Goal: Check status: Check status

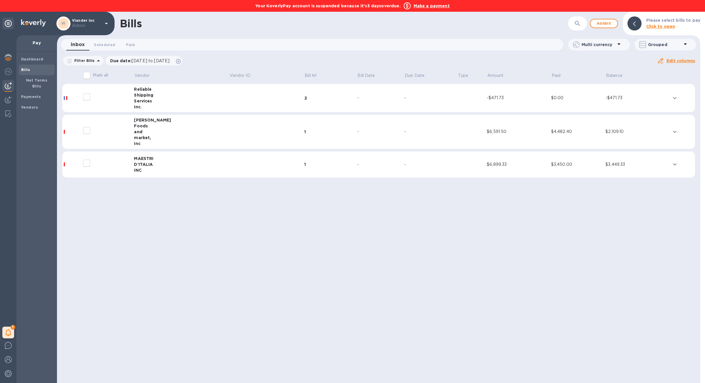
click at [433, 8] on b "Make a payment" at bounding box center [431, 6] width 36 height 5
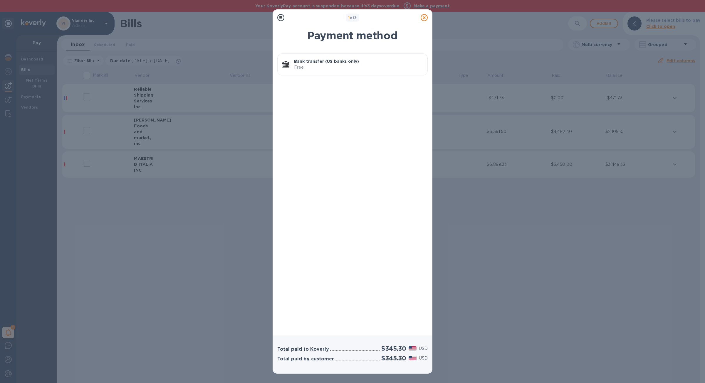
click at [423, 17] on icon at bounding box center [424, 17] width 7 height 7
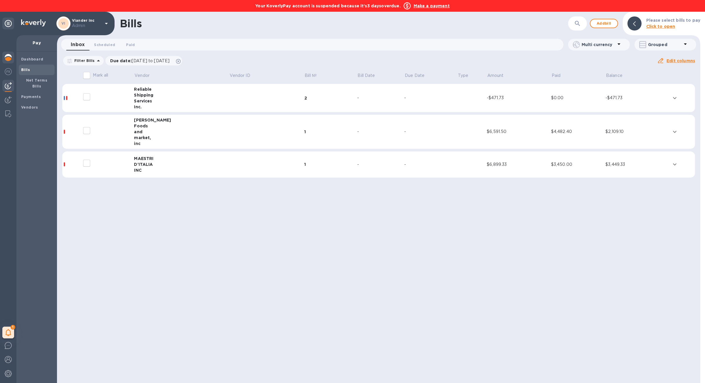
click at [11, 59] on img at bounding box center [8, 57] width 7 height 7
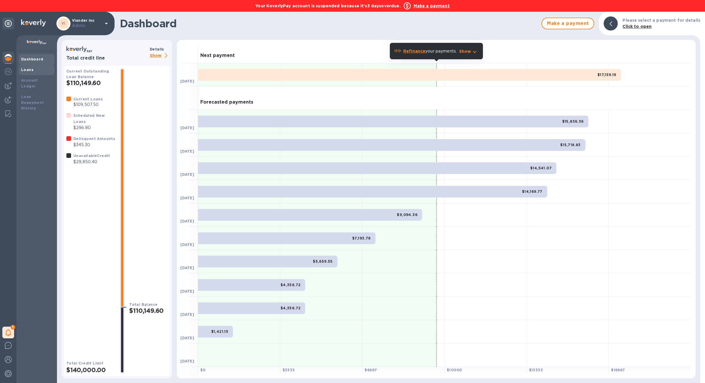
click at [37, 71] on div "Loans" at bounding box center [36, 70] width 31 height 6
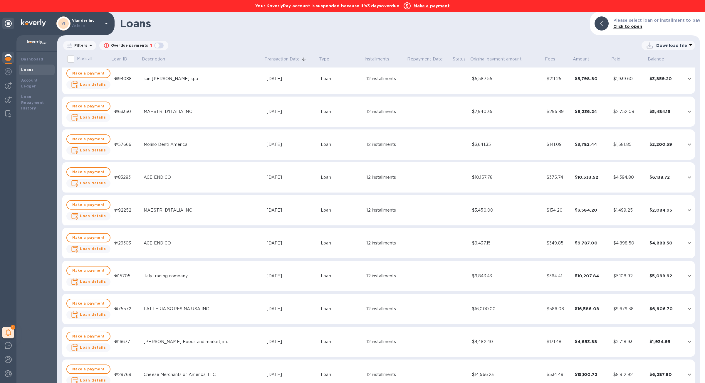
scroll to position [105, 0]
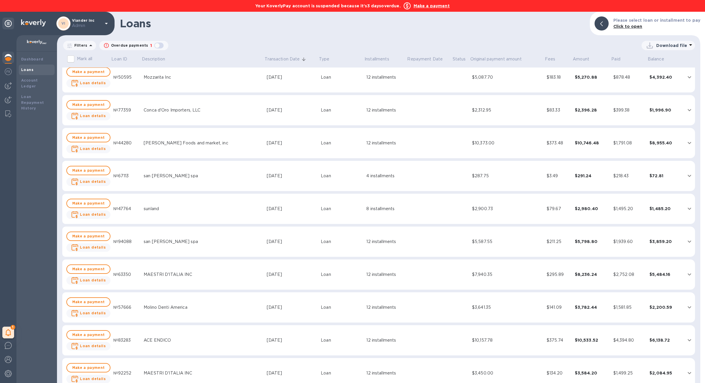
click at [366, 75] on div "12 installments" at bounding box center [385, 77] width 38 height 6
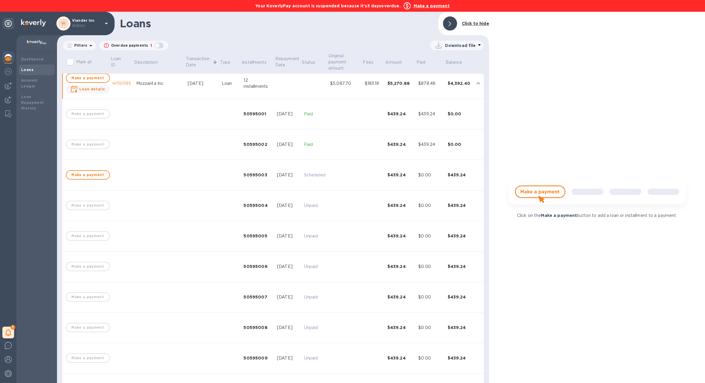
scroll to position [111, 0]
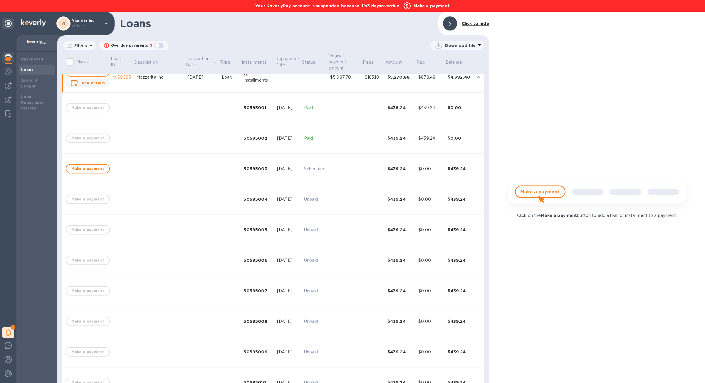
click at [355, 75] on div "$5,087.70" at bounding box center [345, 77] width 30 height 6
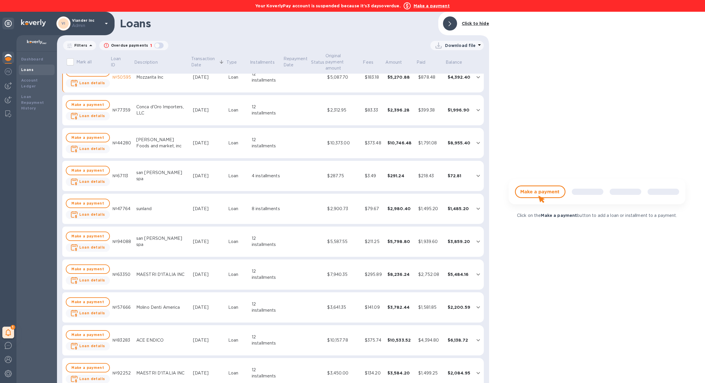
click at [356, 113] on div "$2,312.95" at bounding box center [343, 110] width 33 height 6
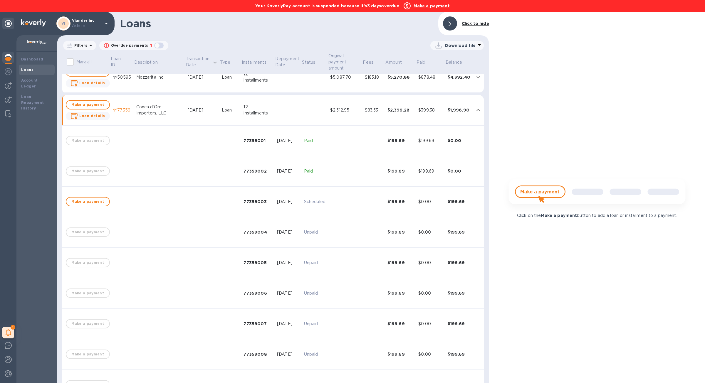
click at [356, 113] on div "$2,312.95" at bounding box center [345, 110] width 30 height 6
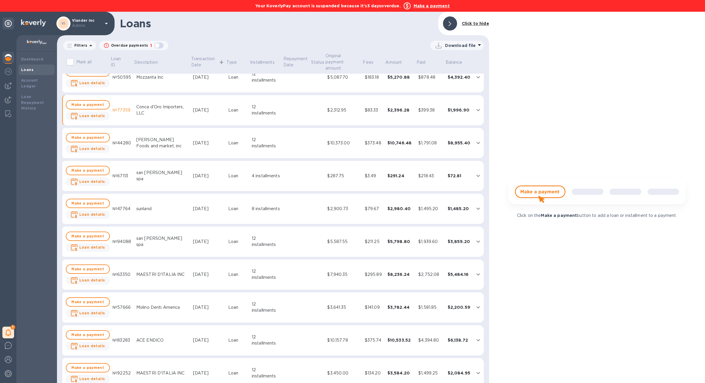
click at [356, 137] on td "$10,373.00" at bounding box center [343, 143] width 37 height 31
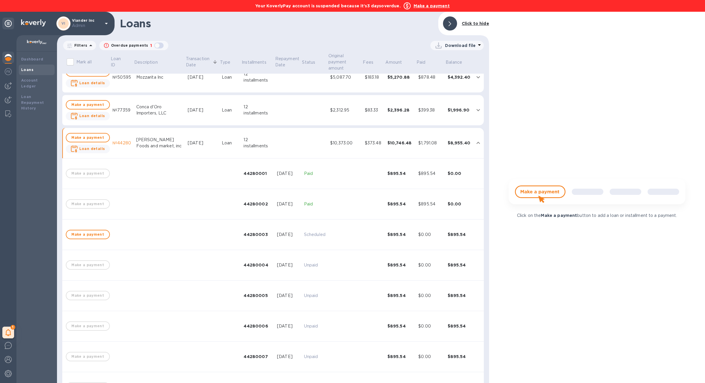
click at [356, 137] on td "$10,373.00" at bounding box center [345, 143] width 35 height 31
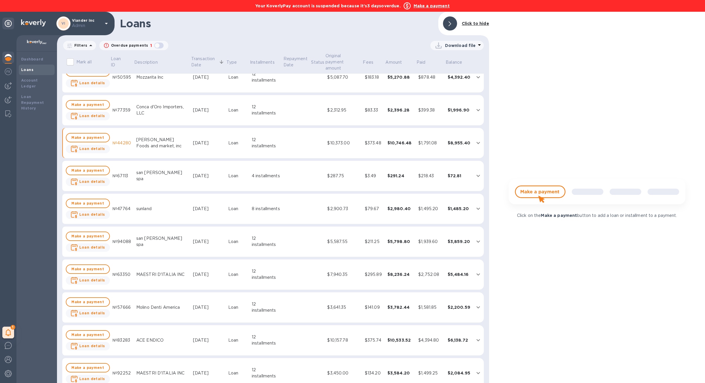
click at [358, 175] on div "$287.75" at bounding box center [343, 176] width 33 height 6
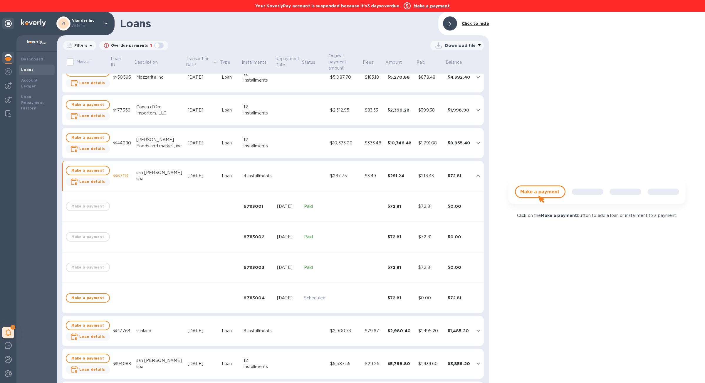
click at [358, 175] on div "$287.75" at bounding box center [345, 176] width 30 height 6
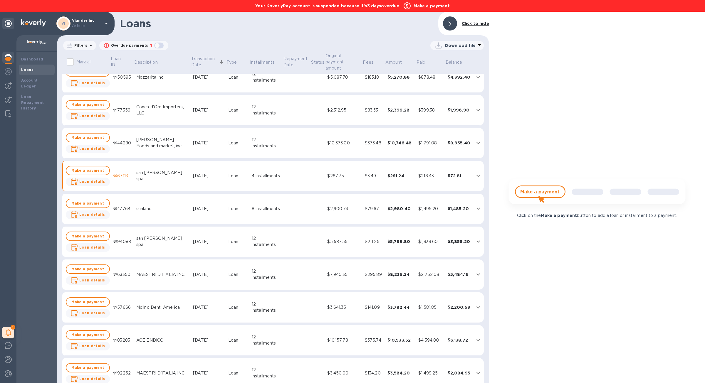
click at [355, 236] on td "$5,587.55" at bounding box center [343, 242] width 37 height 31
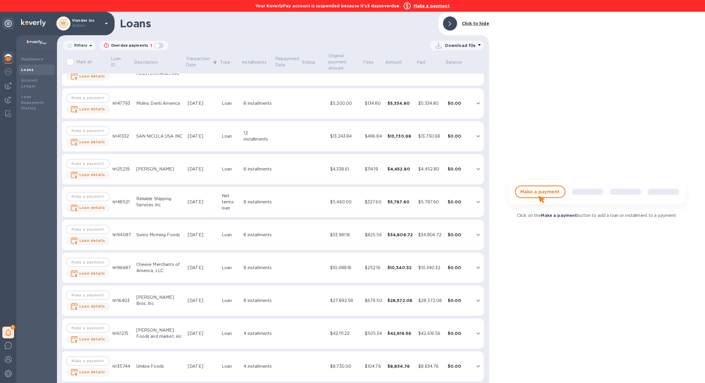
scroll to position [4138, 0]
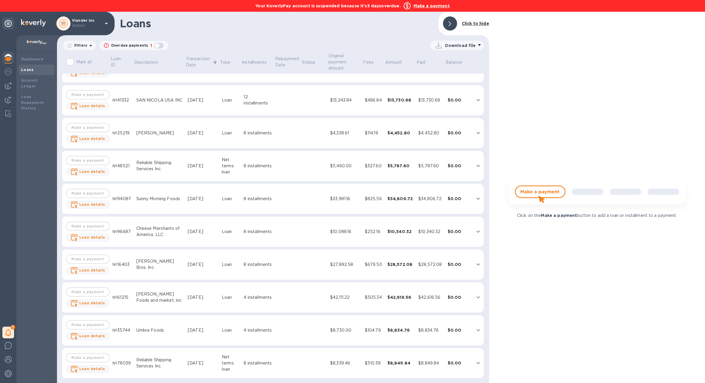
click at [353, 174] on td "$5,460.00" at bounding box center [345, 166] width 35 height 31
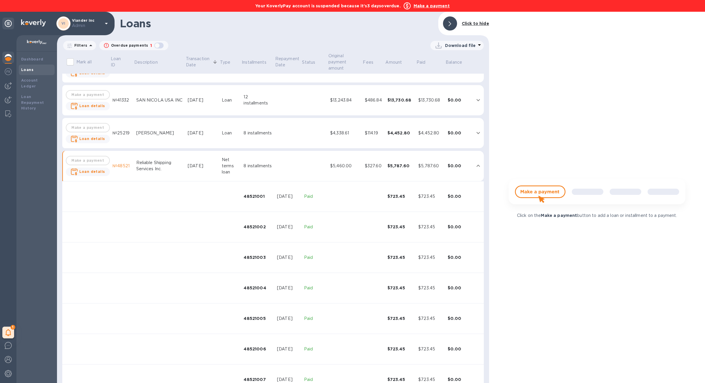
click at [355, 146] on td "$4,338.61" at bounding box center [345, 133] width 35 height 31
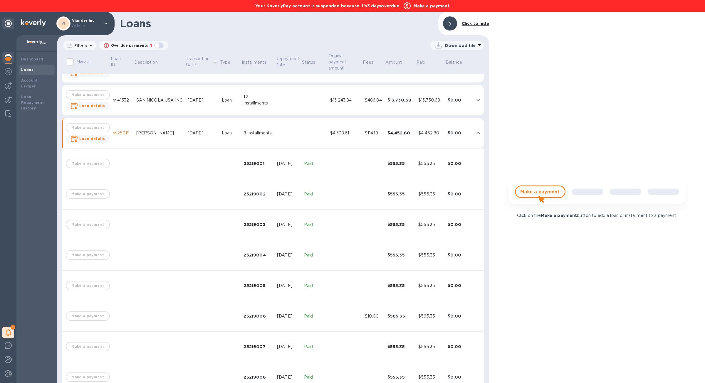
click at [358, 110] on td "$13,243.84" at bounding box center [345, 100] width 35 height 31
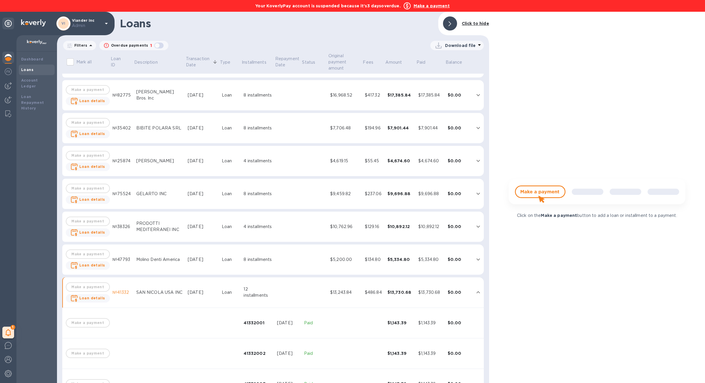
scroll to position [3943, 0]
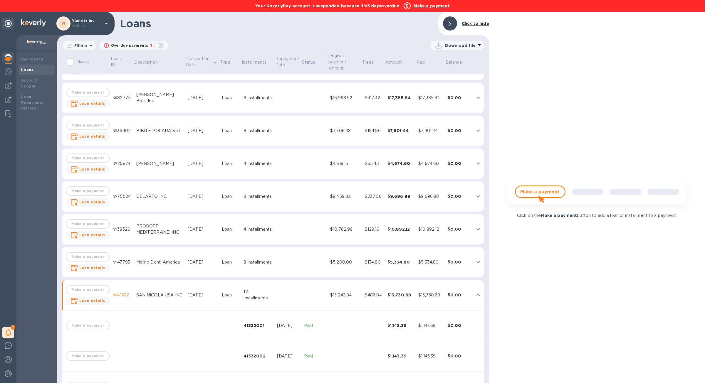
click at [348, 185] on td "$9,459.82" at bounding box center [345, 196] width 35 height 31
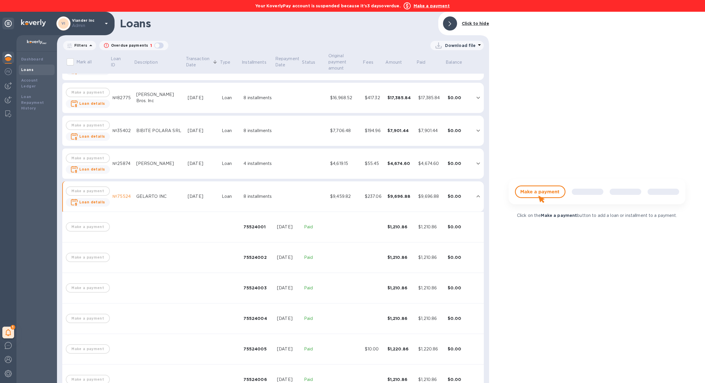
click at [348, 173] on td "$4,619.15" at bounding box center [345, 164] width 35 height 31
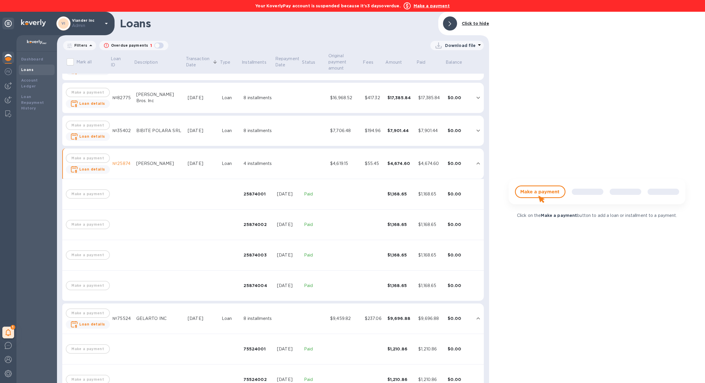
click at [349, 134] on td "$7,706.48" at bounding box center [345, 131] width 35 height 31
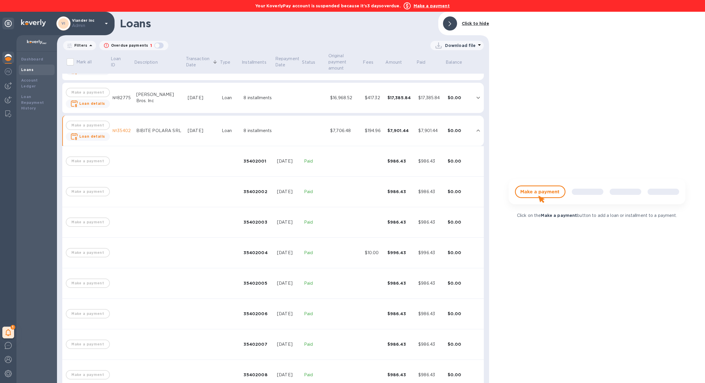
click at [349, 111] on td "$16,968.52" at bounding box center [345, 98] width 35 height 31
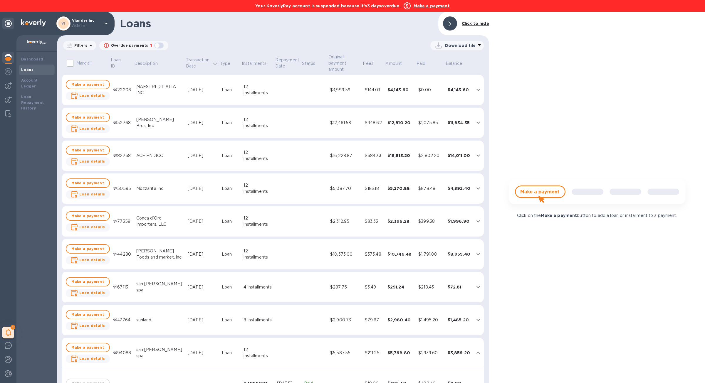
click at [349, 97] on td "$3,999.59" at bounding box center [345, 90] width 35 height 31
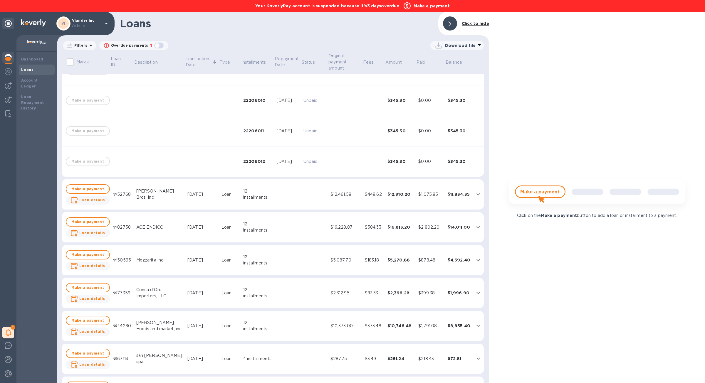
scroll to position [310, 0]
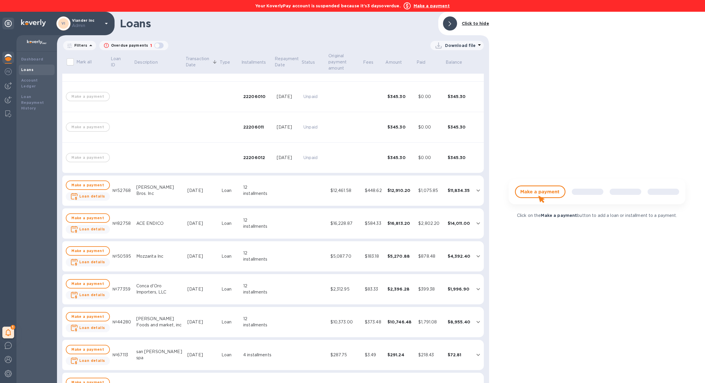
click at [361, 186] on td "$12,461.58" at bounding box center [345, 191] width 34 height 31
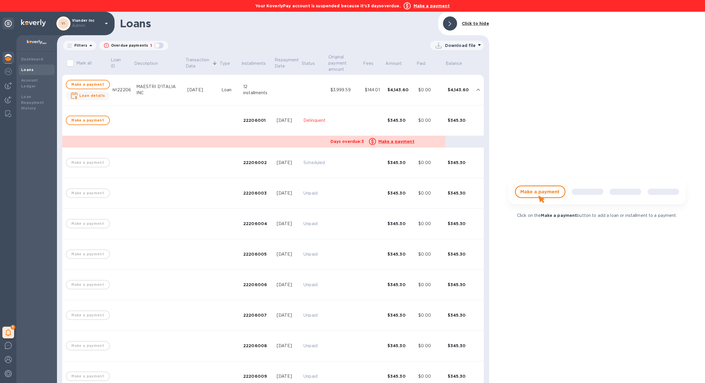
click at [284, 123] on div "[DATE]" at bounding box center [288, 120] width 22 height 6
drag, startPoint x: 265, startPoint y: 120, endPoint x: 239, endPoint y: 122, distance: 25.6
click at [243, 122] on div "22206001" at bounding box center [257, 120] width 29 height 6
copy div "22206001"
click at [49, 100] on div "Loan Repayment History" at bounding box center [36, 103] width 31 height 18
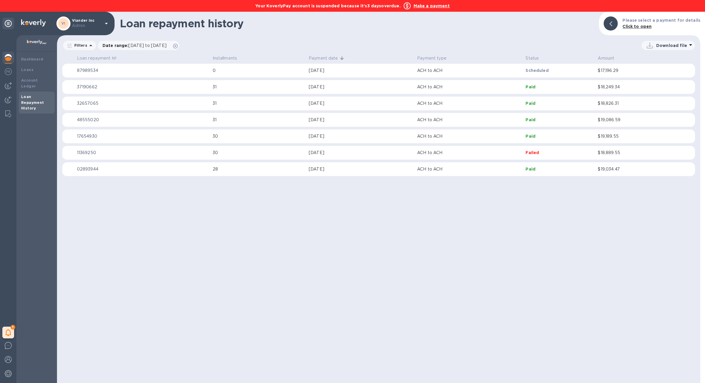
click at [419, 70] on p "ACH to ACH" at bounding box center [469, 71] width 104 height 6
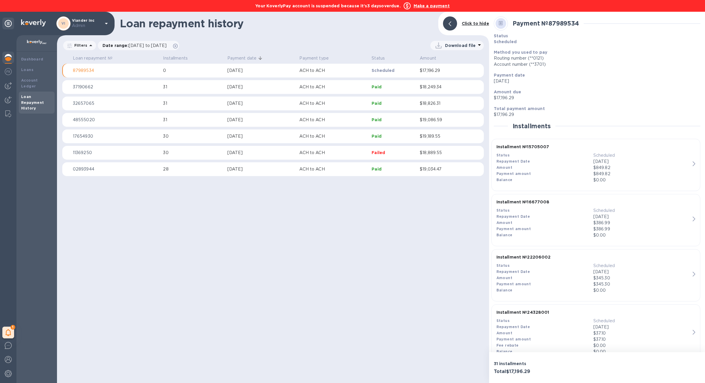
click at [563, 83] on p "[DATE]" at bounding box center [597, 81] width 206 height 6
click at [381, 90] on p "Paid" at bounding box center [392, 87] width 43 height 6
click at [566, 76] on p "Payment date" at bounding box center [597, 75] width 206 height 6
click at [39, 72] on div "Loans" at bounding box center [36, 70] width 31 height 6
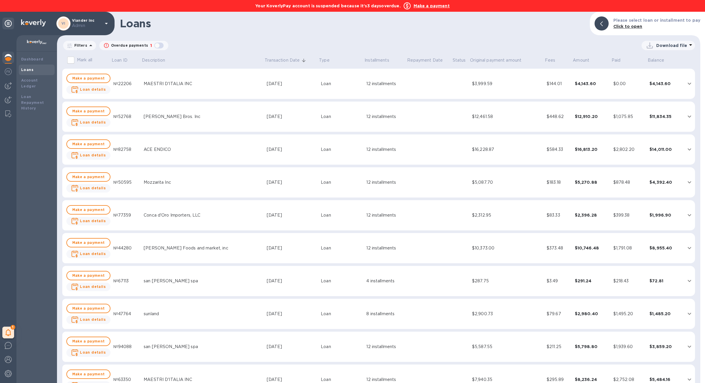
click at [488, 81] on div "$3,999.59" at bounding box center [507, 84] width 70 height 6
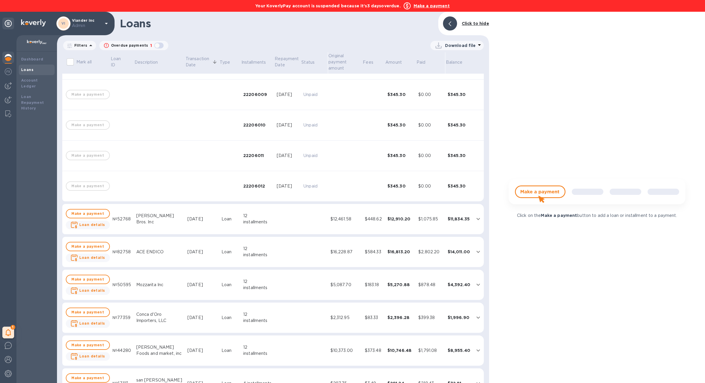
scroll to position [281, 0]
click at [402, 241] on td "$16,813.20" at bounding box center [400, 253] width 31 height 31
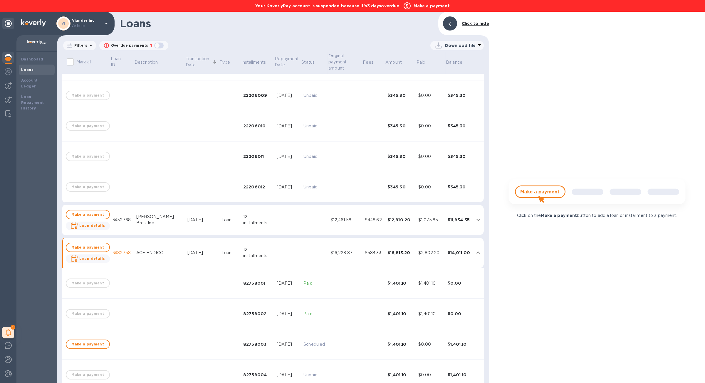
click at [401, 219] on div "$12,910.20" at bounding box center [400, 220] width 26 height 6
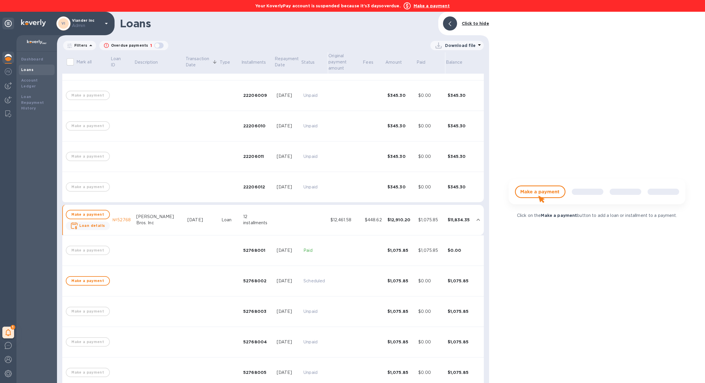
click at [401, 219] on div "$12,910.20" at bounding box center [400, 220] width 26 height 6
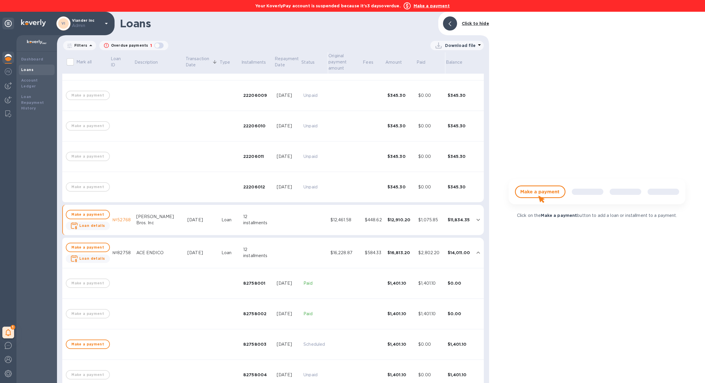
click at [405, 249] on td "$16,813.20" at bounding box center [400, 253] width 31 height 31
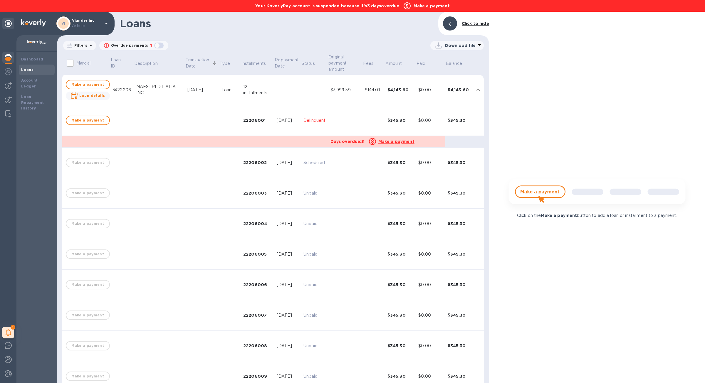
click at [351, 127] on td at bounding box center [345, 120] width 34 height 31
click at [169, 132] on td at bounding box center [159, 120] width 51 height 31
drag, startPoint x: 264, startPoint y: 122, endPoint x: 239, endPoint y: 122, distance: 24.4
click at [243, 122] on div "22206001" at bounding box center [257, 120] width 29 height 6
click at [315, 88] on td at bounding box center [314, 90] width 27 height 31
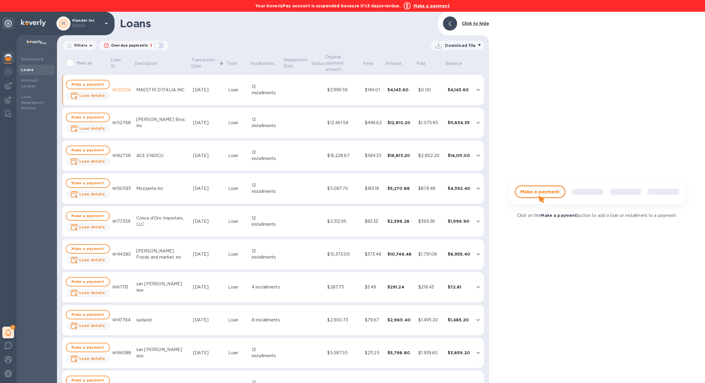
click at [316, 86] on td at bounding box center [318, 90] width 14 height 31
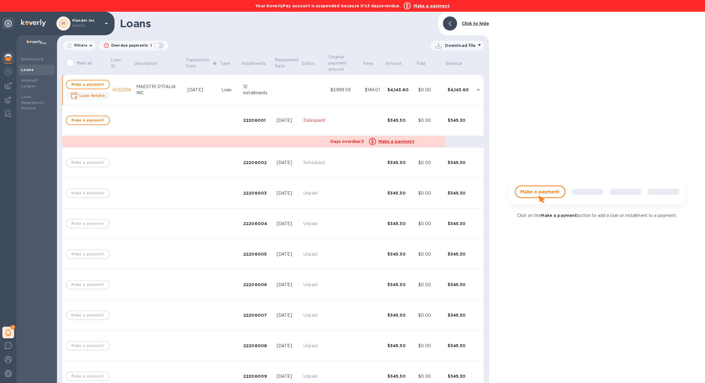
click at [340, 95] on td "$3,999.59" at bounding box center [345, 90] width 34 height 31
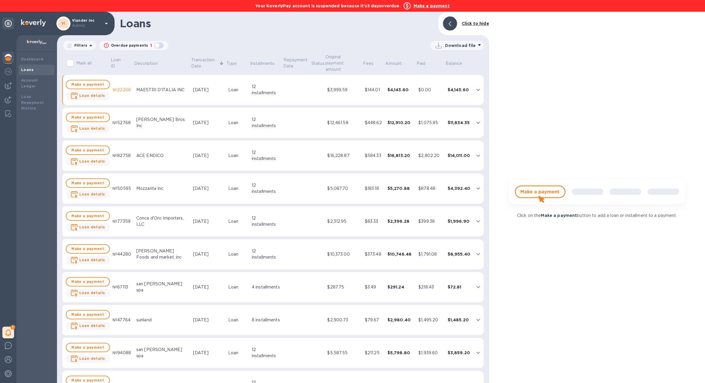
click at [340, 120] on div "$12,461.58" at bounding box center [343, 123] width 33 height 6
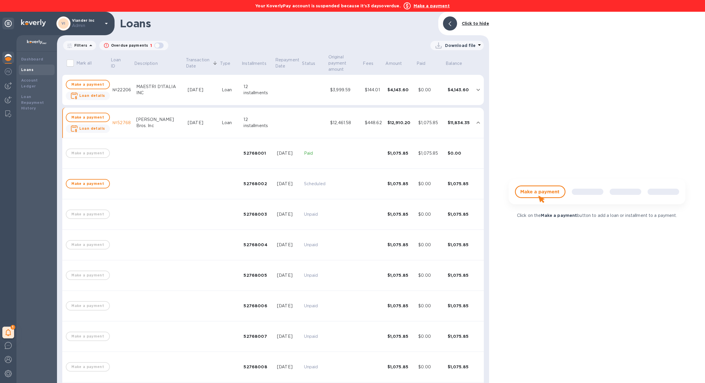
click at [339, 120] on div "$12,461.58" at bounding box center [345, 123] width 30 height 6
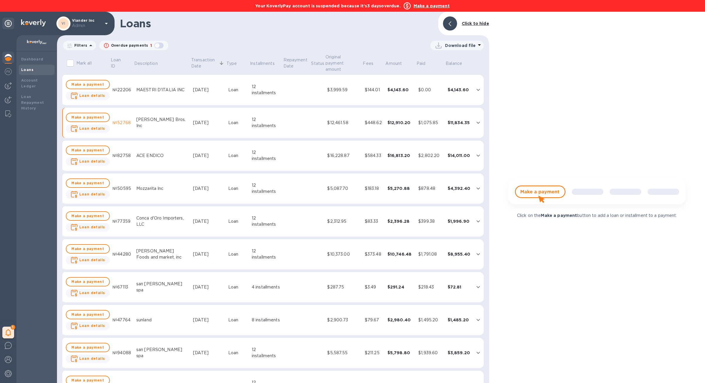
click at [343, 145] on td "$16,228.87" at bounding box center [343, 156] width 37 height 31
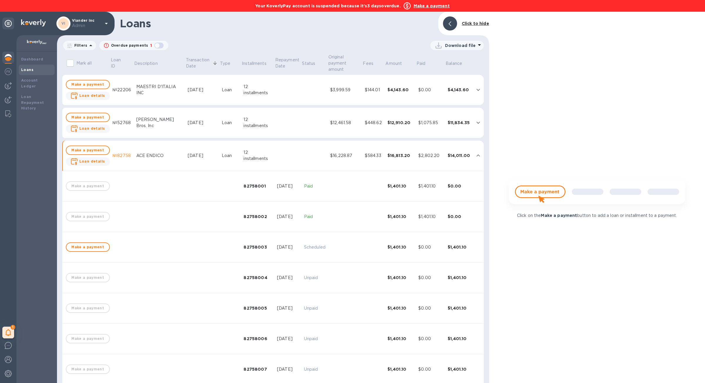
click at [343, 145] on td "$16,228.87" at bounding box center [345, 156] width 35 height 31
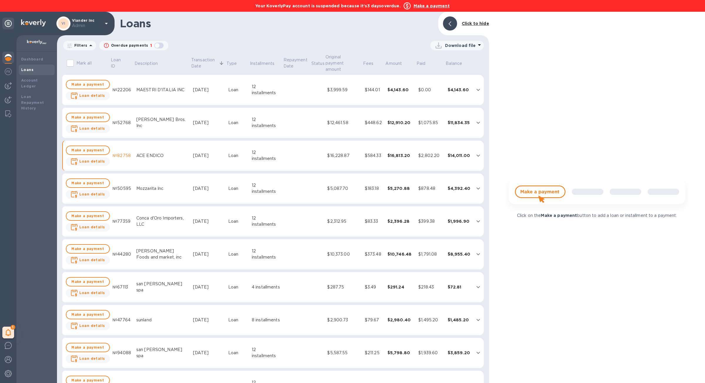
click at [354, 98] on td "$3,999.59" at bounding box center [343, 90] width 37 height 31
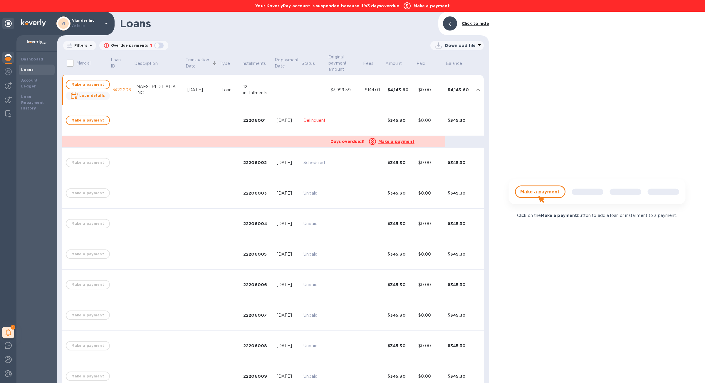
click at [301, 130] on td "Delinquent" at bounding box center [314, 120] width 27 height 31
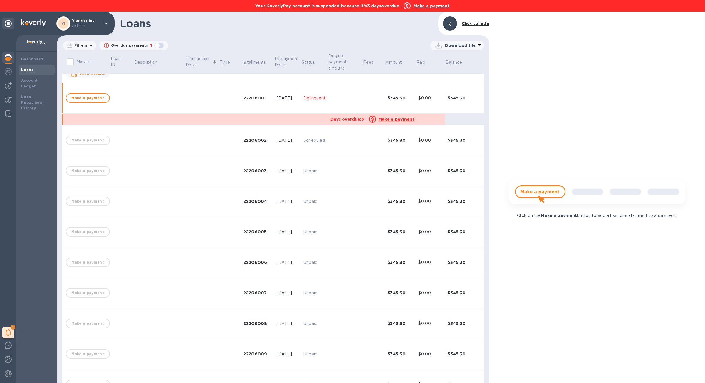
scroll to position [23, 0]
drag, startPoint x: 265, startPoint y: 99, endPoint x: 239, endPoint y: 99, distance: 25.3
click at [243, 99] on div "22206001" at bounding box center [257, 98] width 29 height 6
copy div "22206001"
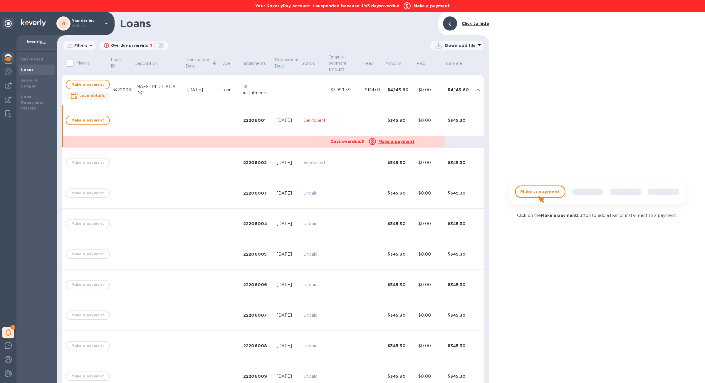
click at [146, 98] on td "MAESTRI D'ITALIA INC" at bounding box center [159, 90] width 51 height 31
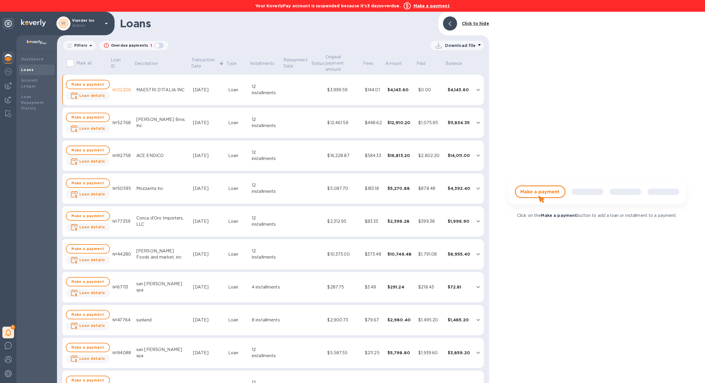
click at [196, 96] on td "[DATE]" at bounding box center [208, 90] width 35 height 31
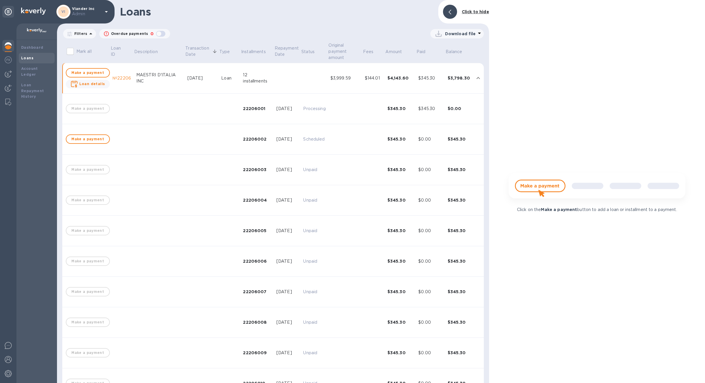
click at [169, 83] on div "MAESTRI D'ITALIA INC" at bounding box center [159, 78] width 46 height 12
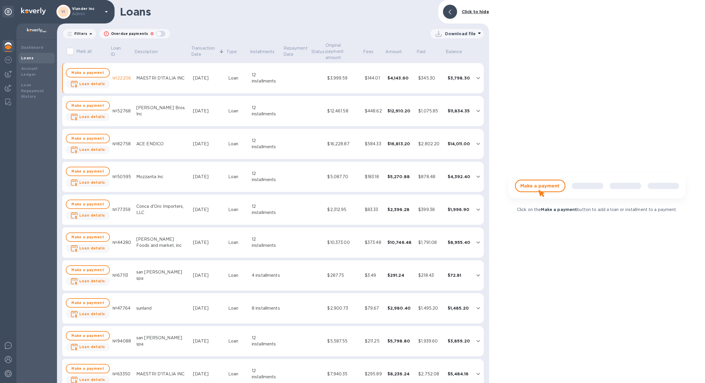
click at [346, 82] on td "$3,999.59" at bounding box center [343, 78] width 37 height 31
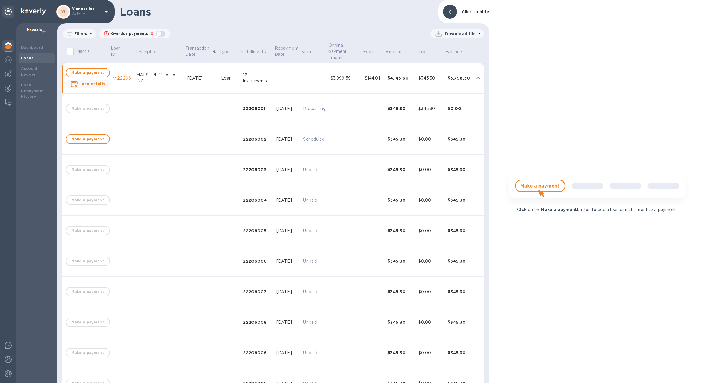
drag, startPoint x: 131, startPoint y: 73, endPoint x: 141, endPoint y: 76, distance: 10.7
click at [141, 76] on td "MAESTRI D'ITALIA INC" at bounding box center [159, 78] width 51 height 31
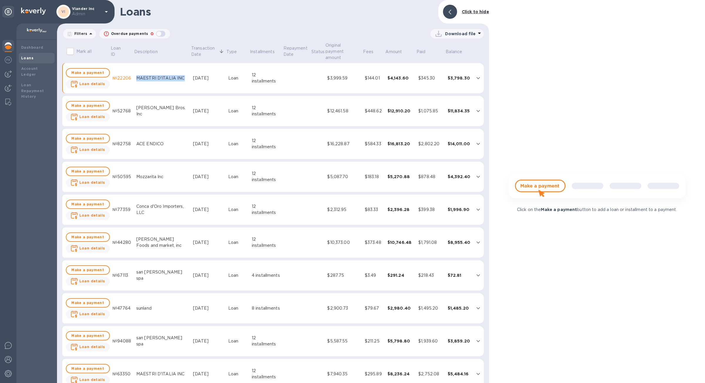
drag, startPoint x: 142, startPoint y: 83, endPoint x: 129, endPoint y: 83, distance: 12.9
click at [129, 83] on tr "Make a payment Loan details №22206 MAESTRI D'ITALIA INC Sep 23, 2025 Loan 12 in…" at bounding box center [272, 78] width 421 height 31
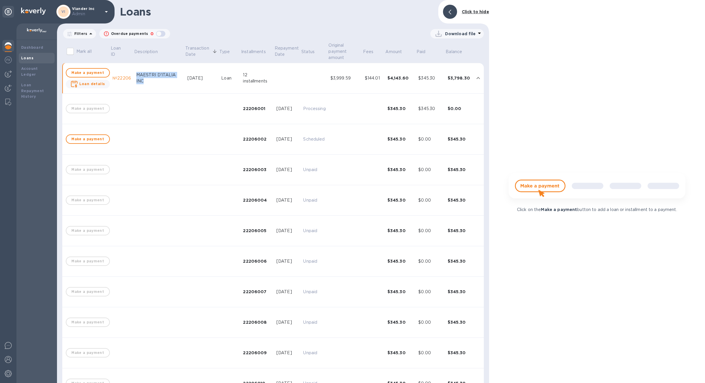
copy tr "№22206 MAESTRI D'ITALIA INC"
click at [476, 79] on icon "expand row" at bounding box center [478, 78] width 7 height 7
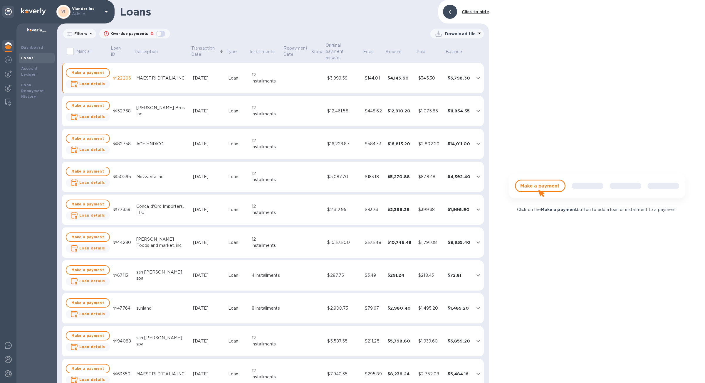
click at [235, 23] on div "Loans Click to hide" at bounding box center [273, 11] width 432 height 23
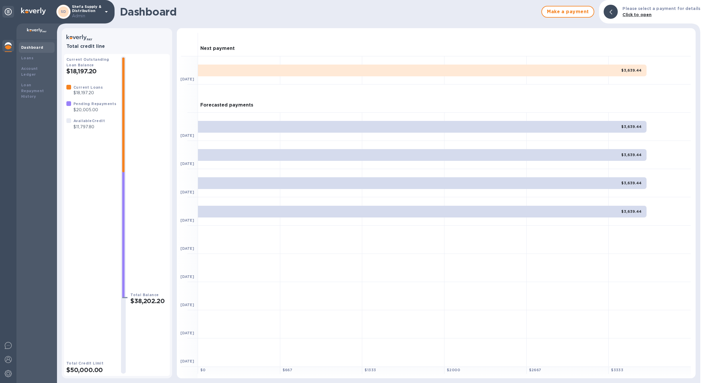
click at [92, 106] on b "Pending Repayments" at bounding box center [94, 104] width 43 height 4
click at [41, 73] on div "Account Ledger" at bounding box center [37, 71] width 36 height 16
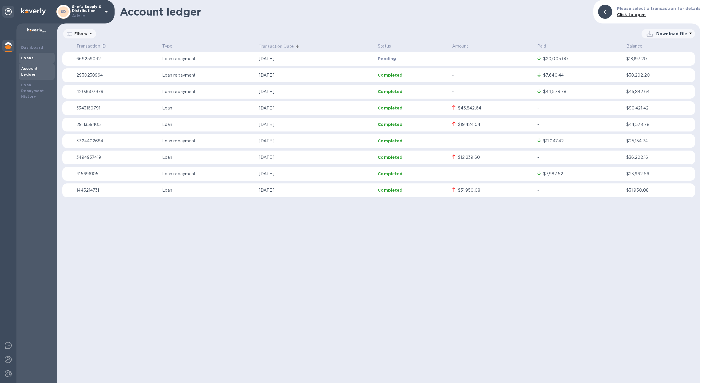
click at [28, 59] on b "Loans" at bounding box center [27, 58] width 12 height 4
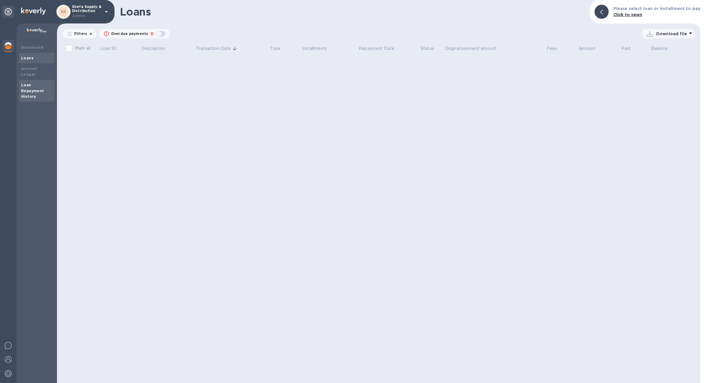
click at [24, 83] on b "Loan Repayment History" at bounding box center [32, 91] width 23 height 16
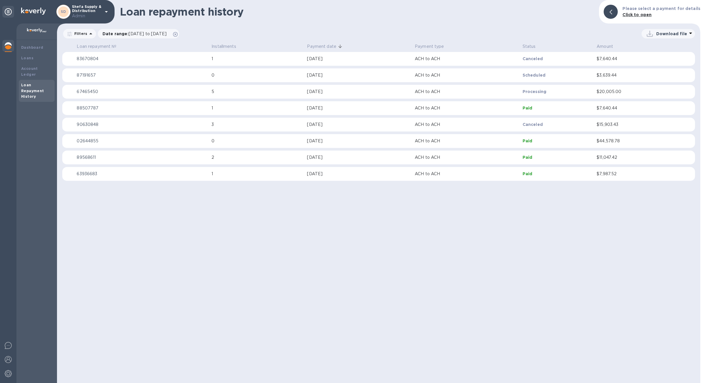
click at [550, 91] on p "Processing" at bounding box center [557, 92] width 70 height 6
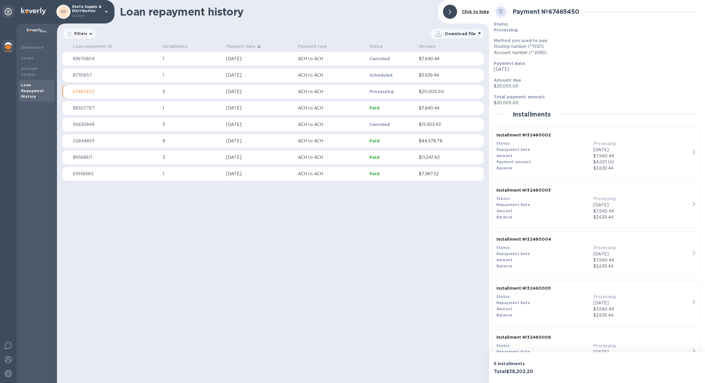
click at [354, 90] on p "ACH to ACH" at bounding box center [331, 92] width 67 height 6
click at [176, 310] on div "Loan repayment history Click to hide Filters Date range : 08/25/2025 to 10/25/2…" at bounding box center [273, 191] width 432 height 383
